Goal: Information Seeking & Learning: Find specific page/section

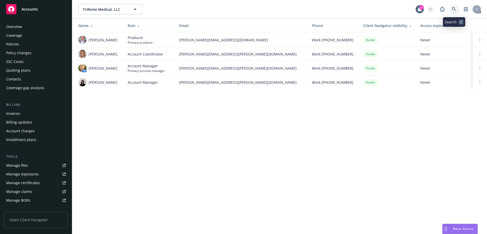
click at [454, 10] on icon at bounding box center [454, 9] width 4 height 4
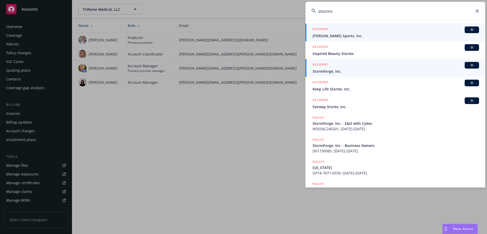
type input "storms"
click at [331, 74] on span "StormForge, Inc." at bounding box center [396, 71] width 167 height 5
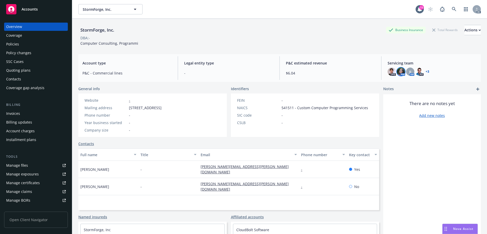
click at [398, 69] on img at bounding box center [401, 72] width 8 height 8
click at [394, 83] on link "close" at bounding box center [395, 85] width 6 height 6
click at [388, 72] on img at bounding box center [392, 72] width 8 height 8
click at [416, 80] on div "Account type P&C - Commercial lines Legal entity type - P&C estimated revenue $…" at bounding box center [279, 68] width 403 height 28
click at [410, 71] on div "JJ" at bounding box center [410, 72] width 8 height 8
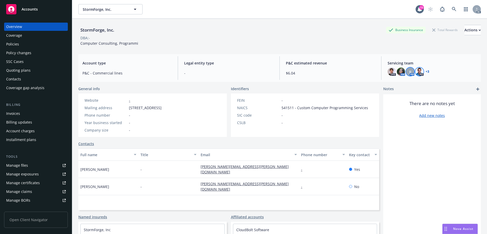
click at [418, 70] on img at bounding box center [420, 72] width 8 height 8
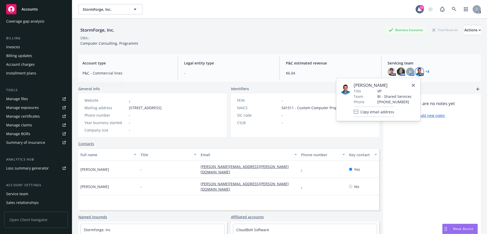
scroll to position [92, 0]
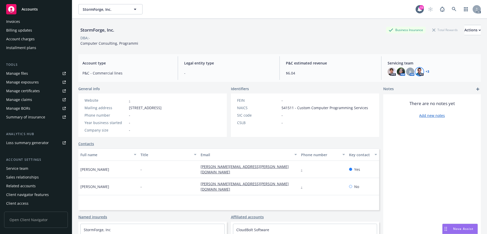
click at [23, 167] on div "Service team" at bounding box center [17, 169] width 22 height 8
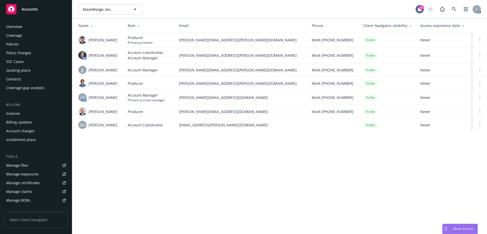
click at [23, 25] on div "Overview" at bounding box center [36, 27] width 60 height 8
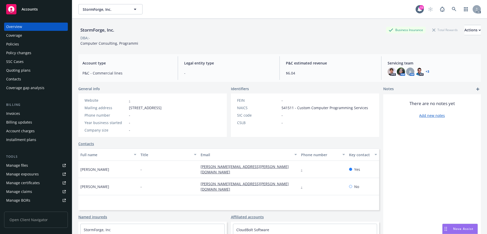
drag, startPoint x: 162, startPoint y: 107, endPoint x: 127, endPoint y: 109, distance: 34.8
click at [127, 109] on div "Website - Mailing address [STREET_ADDRESS] Phone number - Year business started…" at bounding box center [122, 115] width 89 height 43
click at [452, 10] on icon at bounding box center [454, 9] width 4 height 4
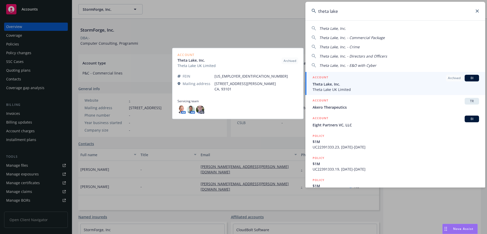
type input "theta lake"
click at [358, 86] on span "Theta Lake, Inc." at bounding box center [396, 83] width 167 height 5
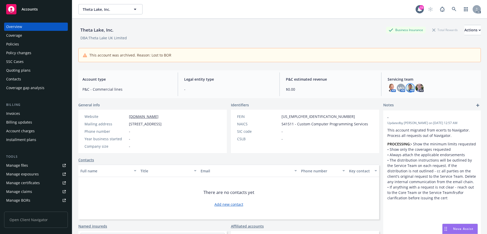
click at [408, 86] on img at bounding box center [410, 88] width 8 height 8
click at [389, 84] on img at bounding box center [392, 88] width 8 height 8
click at [152, 117] on link "[DOMAIN_NAME]" at bounding box center [144, 116] width 30 height 5
click at [22, 46] on div "Policies" at bounding box center [36, 44] width 60 height 8
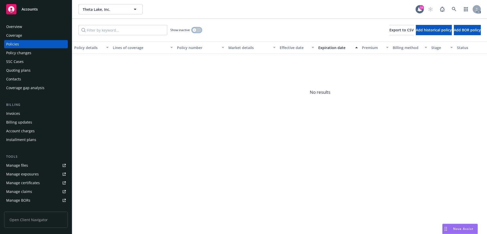
drag, startPoint x: 197, startPoint y: 30, endPoint x: 241, endPoint y: 41, distance: 45.1
click at [197, 31] on button "button" at bounding box center [197, 30] width 10 height 5
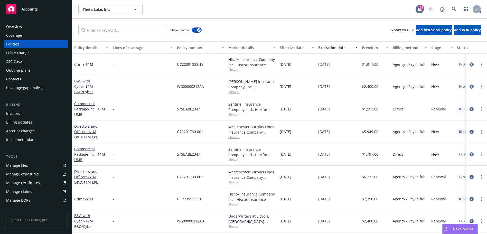
click at [296, 48] on div "Effective date" at bounding box center [294, 47] width 29 height 5
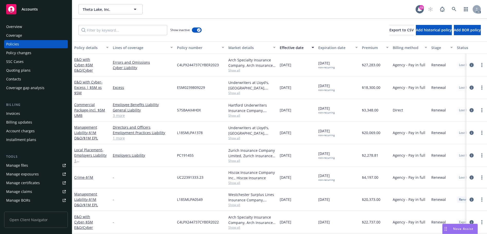
click at [470, 65] on icon "circleInformation" at bounding box center [472, 65] width 4 height 4
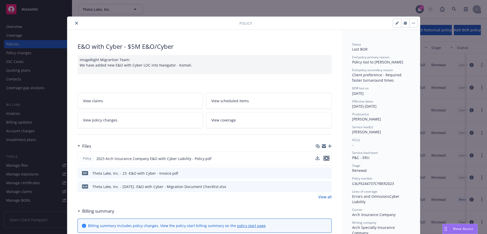
click at [325, 159] on icon "preview file" at bounding box center [326, 159] width 5 height 4
click at [74, 23] on button "close" at bounding box center [77, 23] width 6 height 6
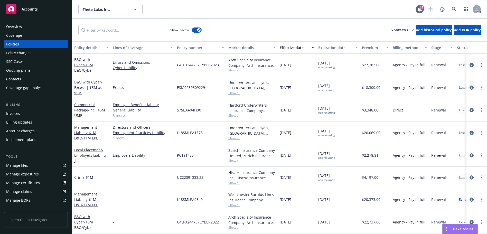
click at [470, 86] on icon "circleInformation" at bounding box center [472, 88] width 4 height 4
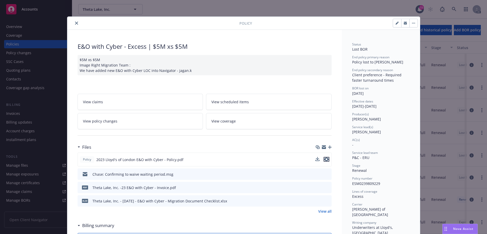
click at [325, 159] on icon "preview file" at bounding box center [326, 160] width 5 height 4
drag, startPoint x: 73, startPoint y: 23, endPoint x: 172, endPoint y: 73, distance: 111.1
click at [75, 23] on icon "close" at bounding box center [76, 23] width 3 height 3
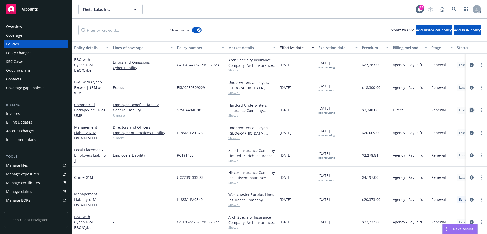
click at [470, 109] on icon "circleInformation" at bounding box center [472, 110] width 4 height 4
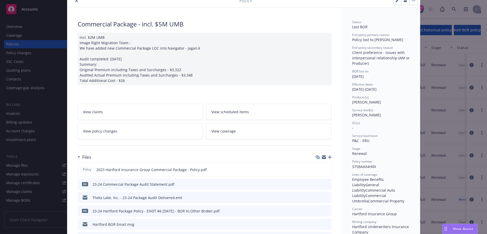
scroll to position [51, 0]
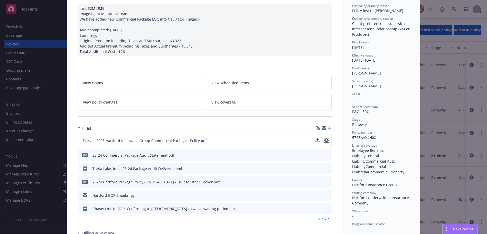
click at [326, 140] on icon "preview file" at bounding box center [326, 141] width 5 height 4
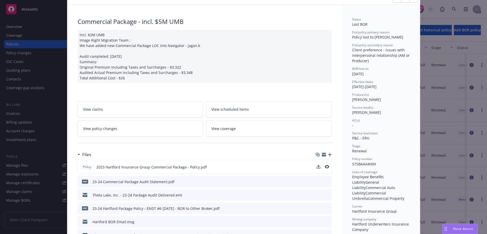
scroll to position [0, 0]
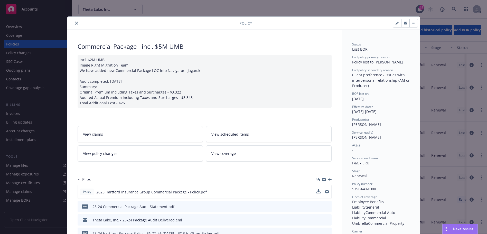
click at [75, 24] on icon "close" at bounding box center [76, 23] width 3 height 3
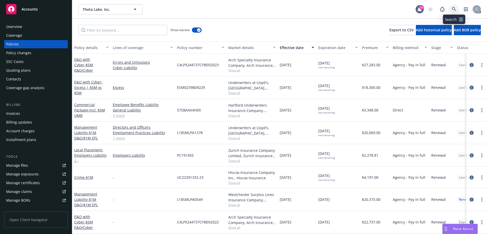
click at [454, 11] on icon at bounding box center [454, 9] width 5 height 5
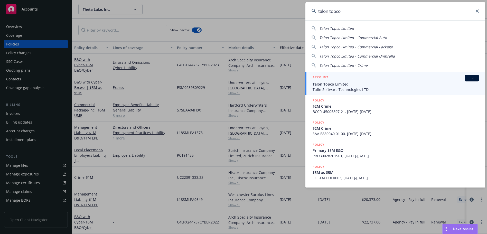
type input "talon topco"
click at [384, 79] on div "ACCOUNT BI" at bounding box center [396, 78] width 167 height 7
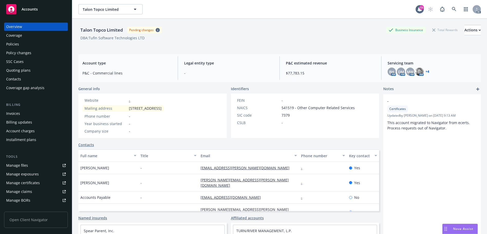
click at [22, 44] on div "Policies" at bounding box center [36, 44] width 60 height 8
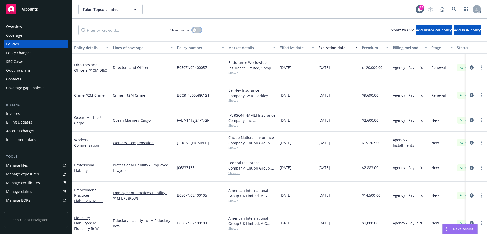
click at [198, 31] on button "button" at bounding box center [197, 30] width 10 height 5
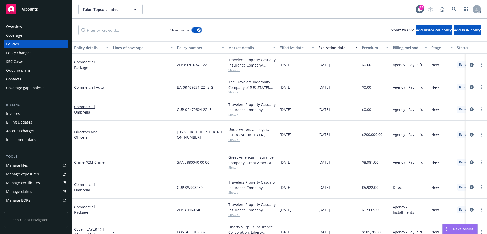
click at [196, 31] on button "button" at bounding box center [197, 30] width 10 height 5
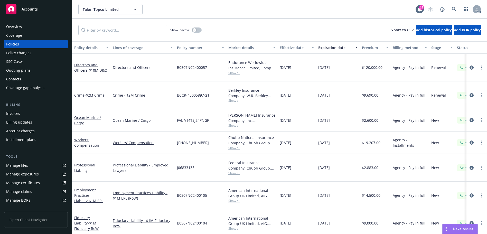
click at [296, 50] on div "Effective date" at bounding box center [294, 47] width 29 height 5
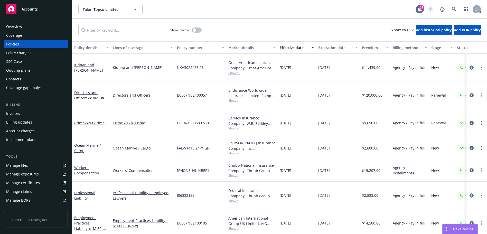
click at [296, 50] on div "Effective date" at bounding box center [294, 47] width 29 height 5
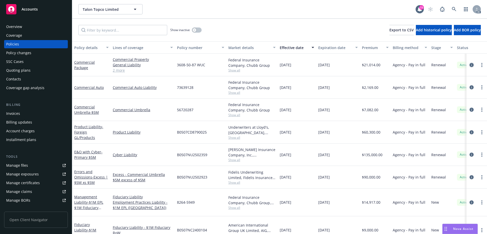
click at [470, 64] on icon "circleInformation" at bounding box center [472, 65] width 4 height 4
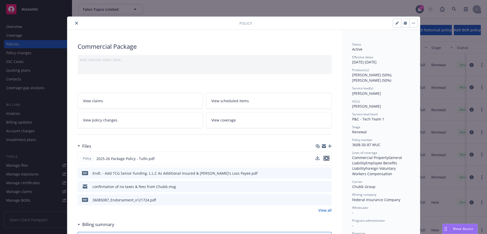
click at [326, 158] on icon "preview file" at bounding box center [326, 159] width 5 height 4
drag, startPoint x: 73, startPoint y: 23, endPoint x: 78, endPoint y: 29, distance: 7.5
click at [75, 23] on icon "close" at bounding box center [76, 23] width 3 height 3
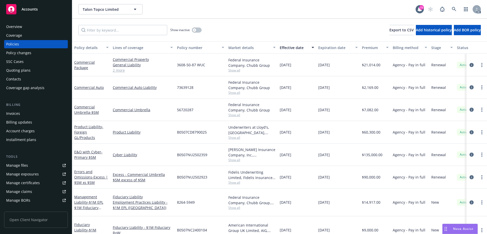
click at [25, 24] on div "Overview" at bounding box center [36, 27] width 60 height 8
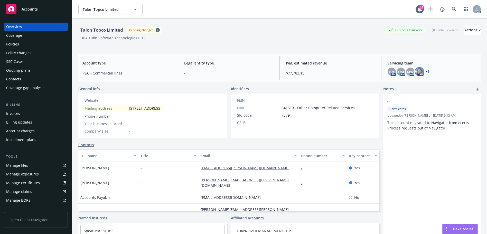
click at [419, 70] on img at bounding box center [420, 72] width 8 height 8
click at [349, 48] on div "Talon Topco Limited Pending changes Business Insurance Total Rewards Actions DB…" at bounding box center [279, 34] width 403 height 31
click at [452, 5] on link at bounding box center [454, 9] width 10 height 10
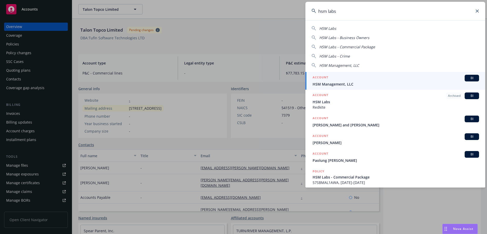
type input "hsm labs"
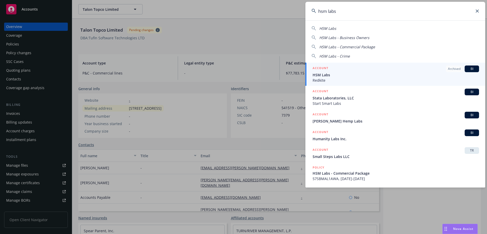
click at [360, 77] on span "HSM Labs" at bounding box center [396, 74] width 167 height 5
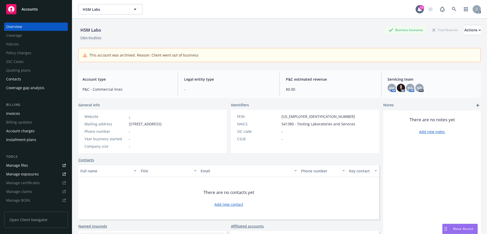
click at [28, 114] on div "Invoices" at bounding box center [36, 114] width 60 height 8
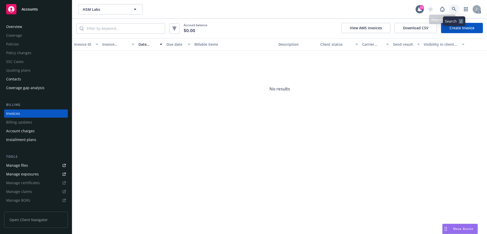
click at [455, 9] on icon at bounding box center [454, 9] width 5 height 5
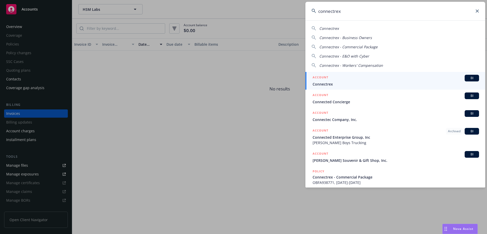
type input "connectrex"
click at [379, 77] on div "ACCOUNT BI" at bounding box center [396, 78] width 167 height 7
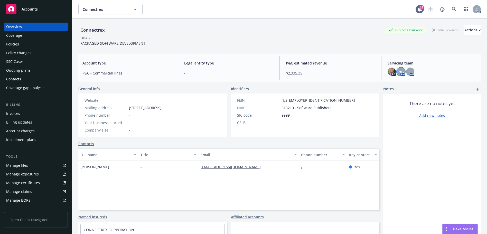
click at [400, 71] on span "HG" at bounding box center [401, 71] width 5 height 5
